Goal: Task Accomplishment & Management: Use online tool/utility

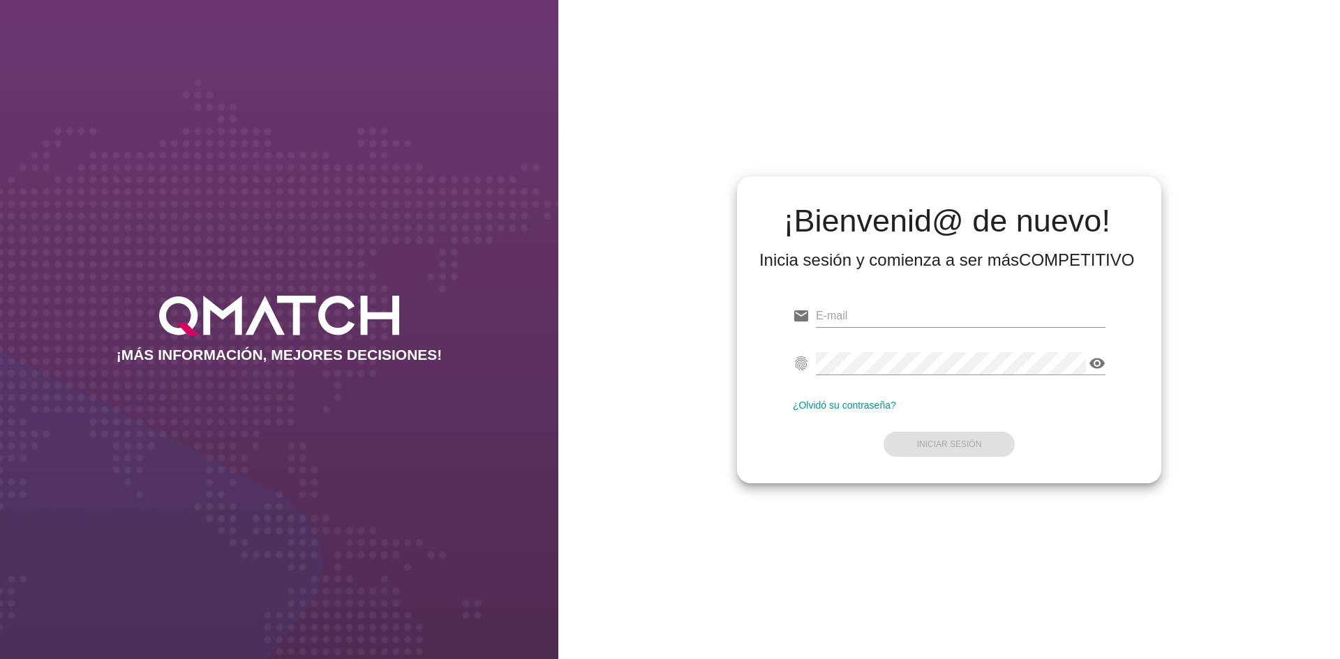
type input "[EMAIL_ADDRESS][DOMAIN_NAME]"
drag, startPoint x: 929, startPoint y: 444, endPoint x: 938, endPoint y: 444, distance: 8.4
click at [929, 444] on form "email [EMAIL_ADDRESS][DOMAIN_NAME] fingerprint visibility ¿Olvidó su contraseña…" at bounding box center [949, 379] width 313 height 165
click at [963, 442] on strong "Iniciar Sesión" at bounding box center [949, 445] width 65 height 10
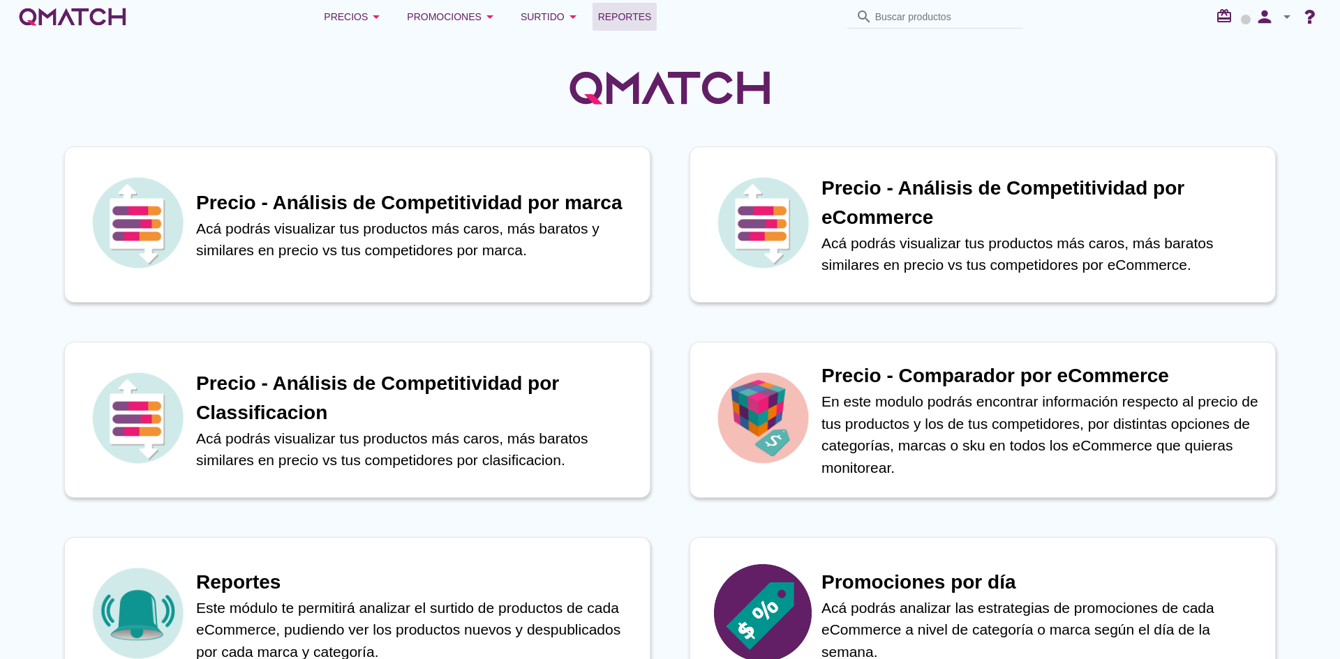
click at [645, 10] on span "Reportes" at bounding box center [625, 16] width 54 height 17
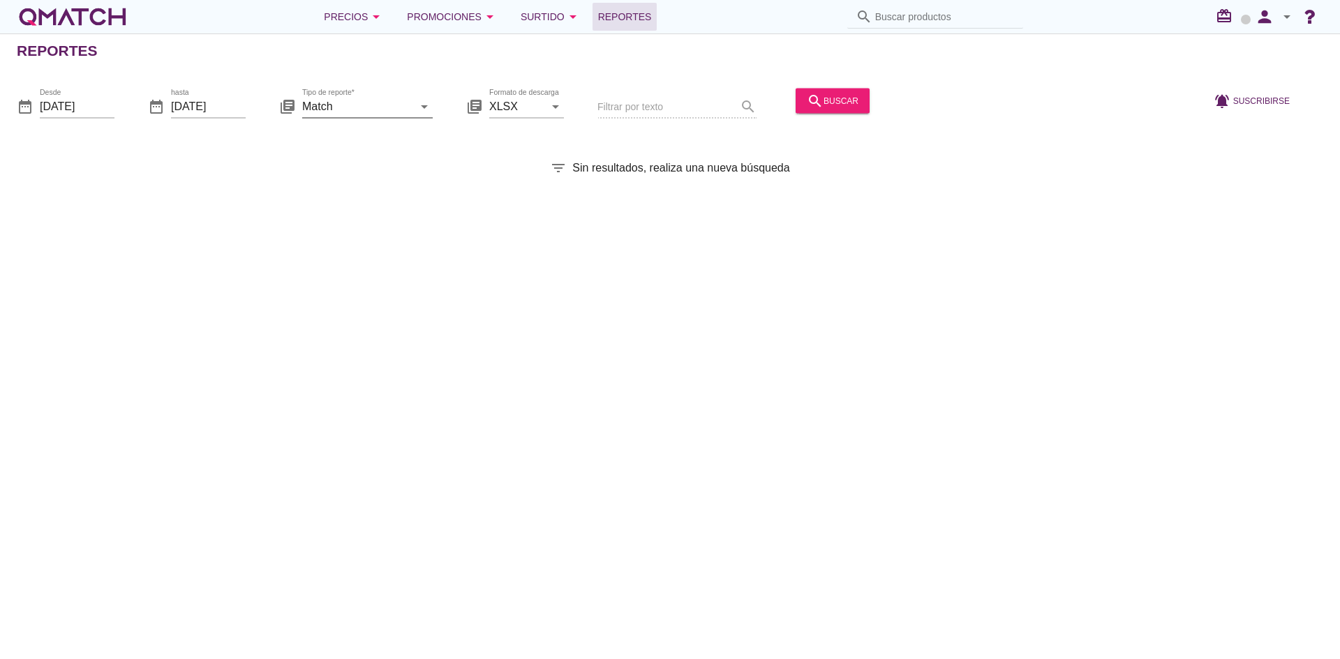
click at [374, 104] on input "Match" at bounding box center [357, 106] width 111 height 22
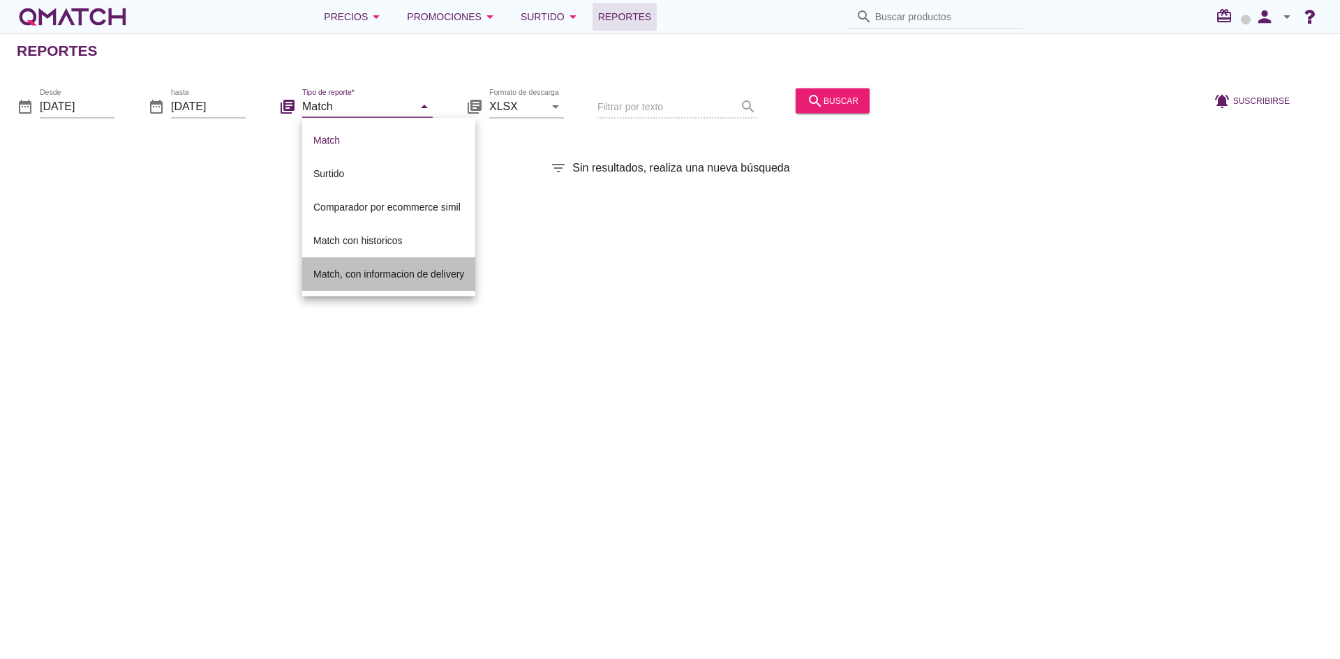
click at [354, 275] on div "Match, con informacion de delivery" at bounding box center [388, 274] width 151 height 17
type input "Match, con informacion de delivery"
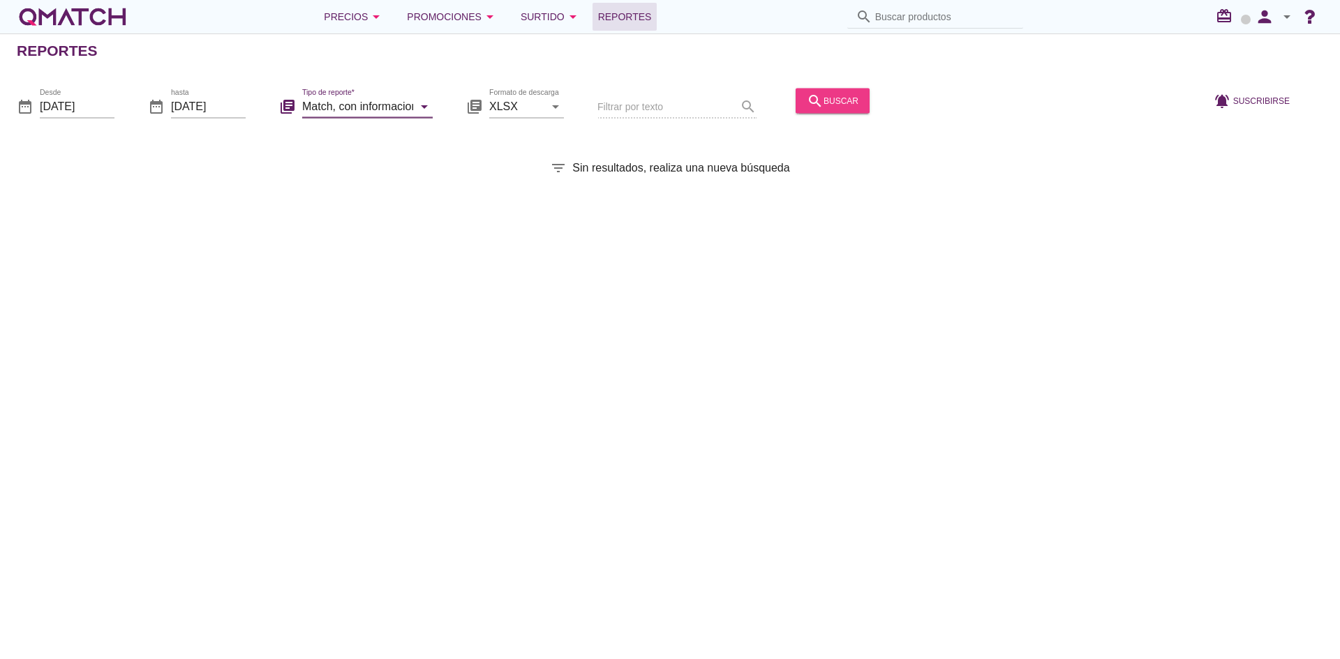
click at [824, 105] on div "search buscar" at bounding box center [833, 100] width 52 height 17
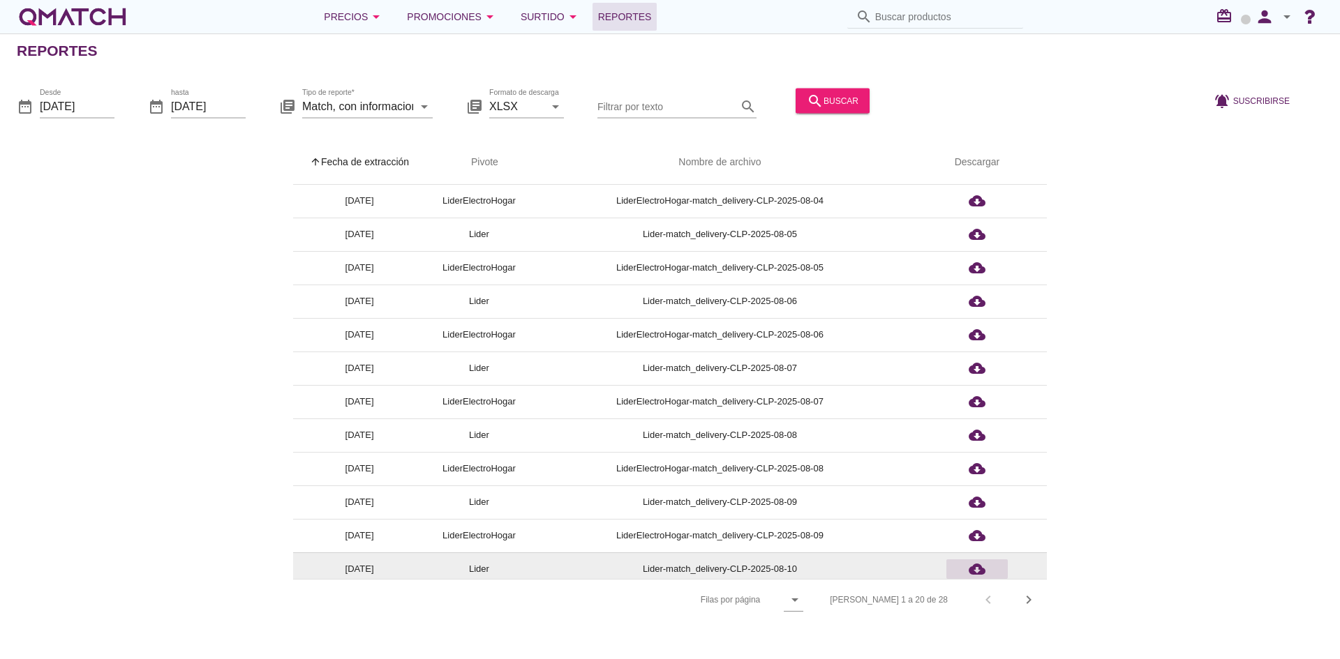
scroll to position [273, 0]
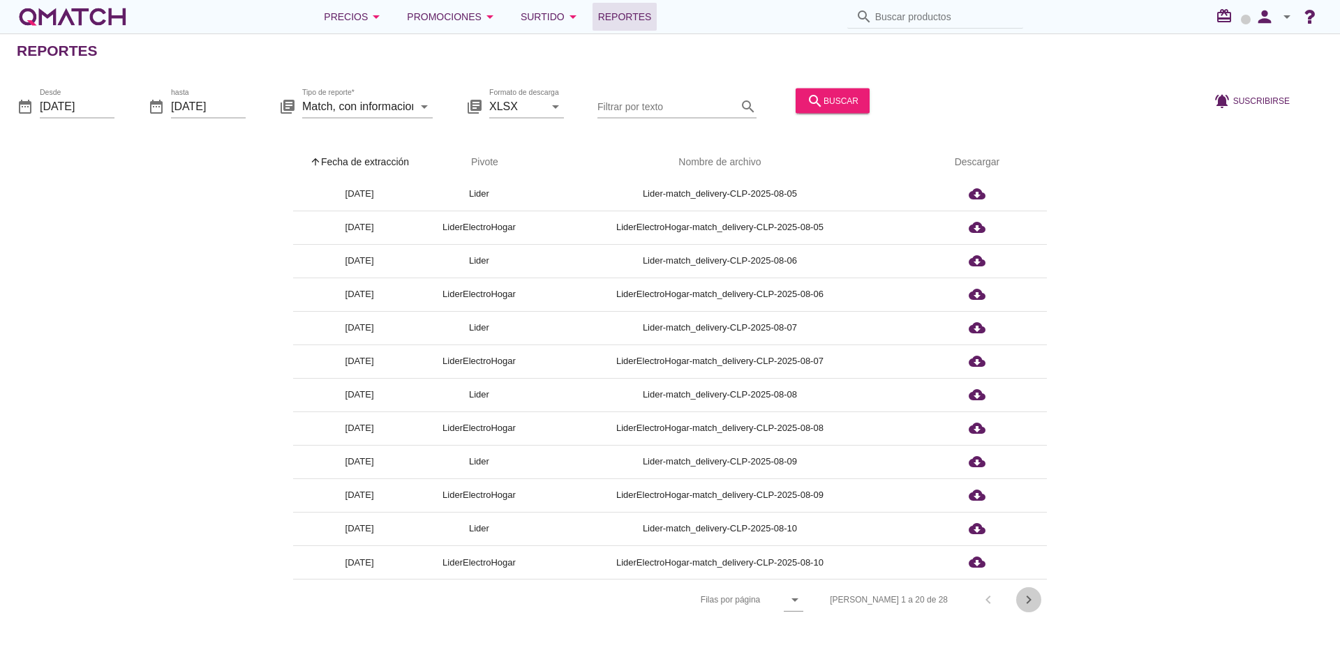
click at [1024, 602] on icon "chevron_right" at bounding box center [1028, 600] width 17 height 17
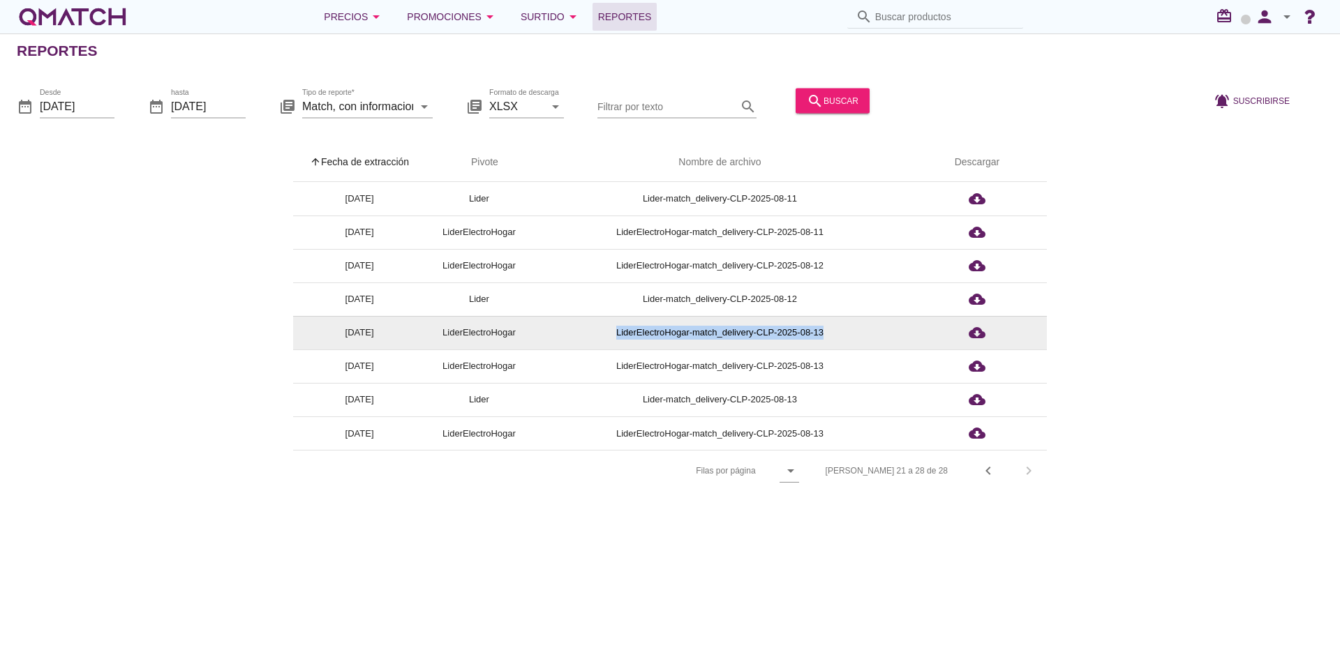
drag, startPoint x: 851, startPoint y: 329, endPoint x: 617, endPoint y: 329, distance: 233.8
click at [617, 329] on td "LiderElectroHogar-match_delivery-CLP-2025-08-13" at bounding box center [719, 332] width 375 height 33
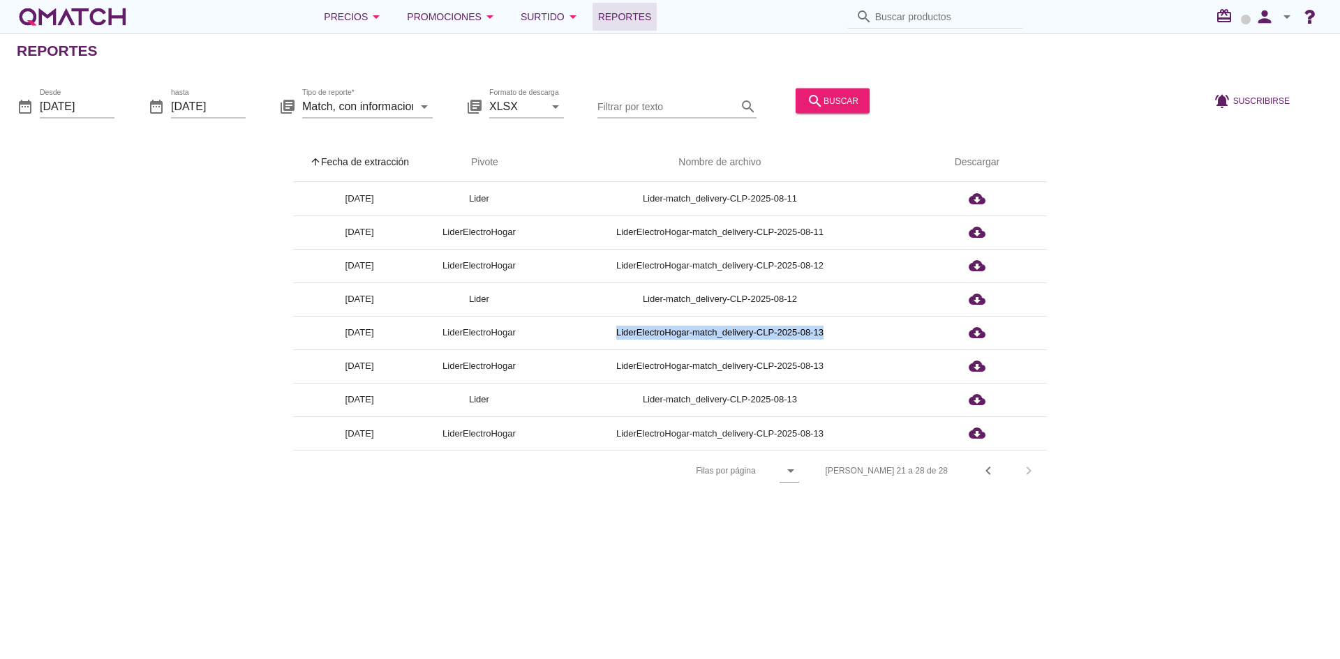
copy td "LiderElectroHogar-match_delivery-CLP-2025-08-13"
click at [812, 94] on icon "search" at bounding box center [815, 100] width 17 height 17
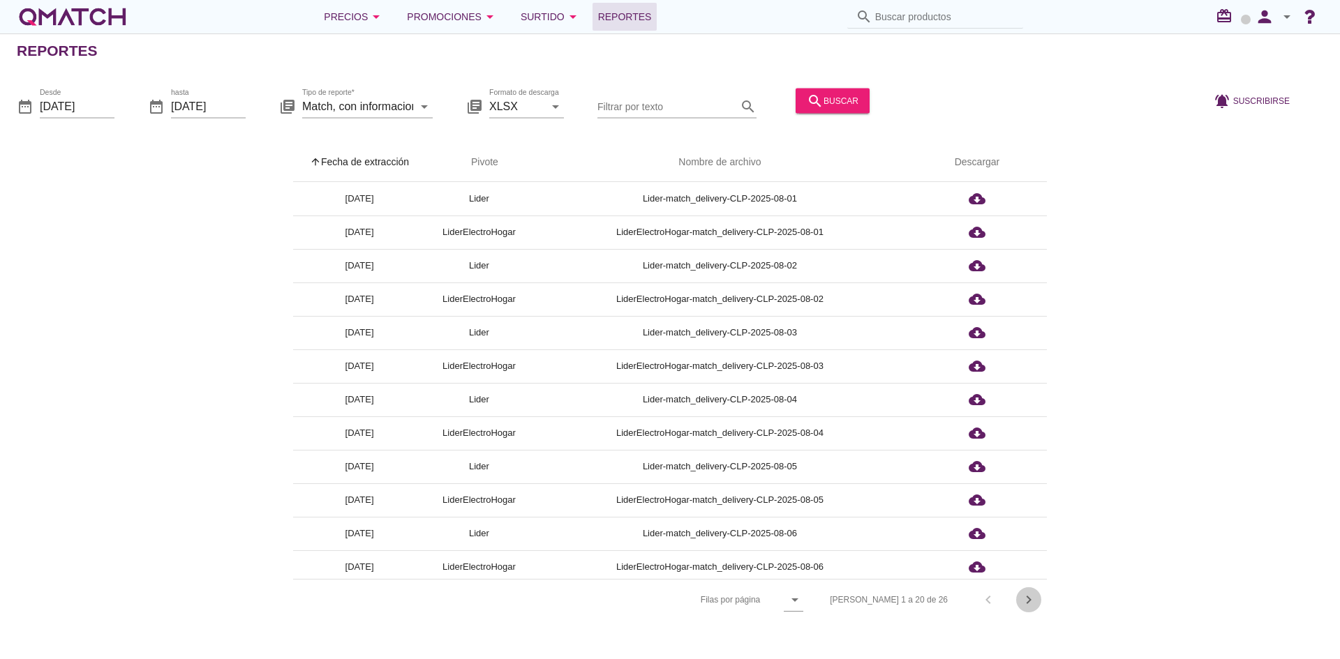
click at [1026, 602] on icon "chevron_right" at bounding box center [1028, 600] width 17 height 17
